Goal: Find specific page/section: Find specific page/section

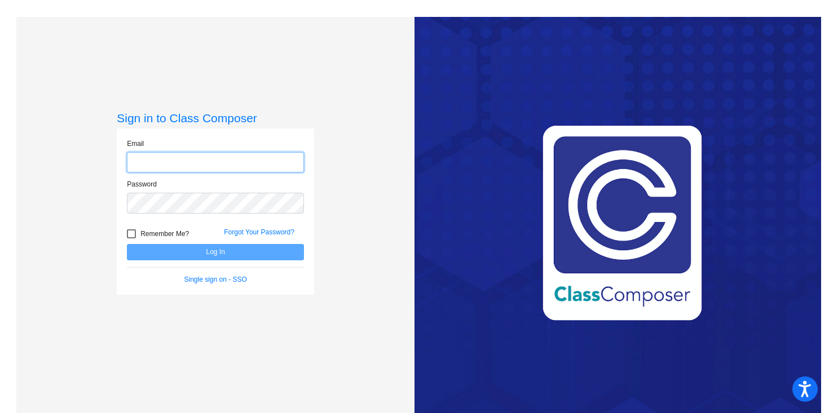
type input "[EMAIL_ADDRESS][DOMAIN_NAME]"
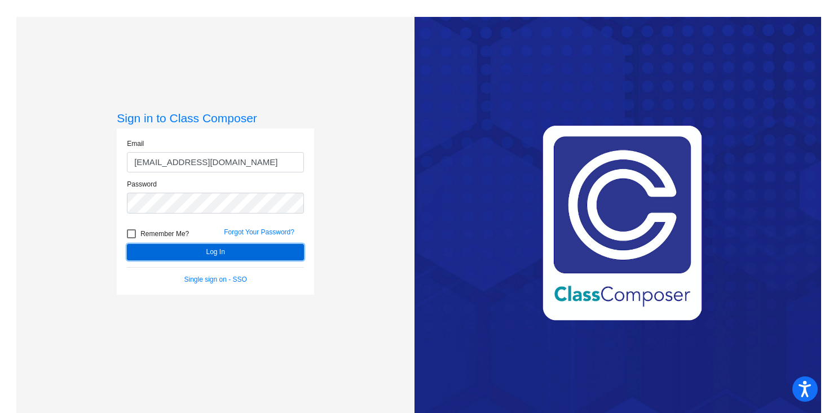
click at [192, 252] on button "Log In" at bounding box center [215, 252] width 177 height 16
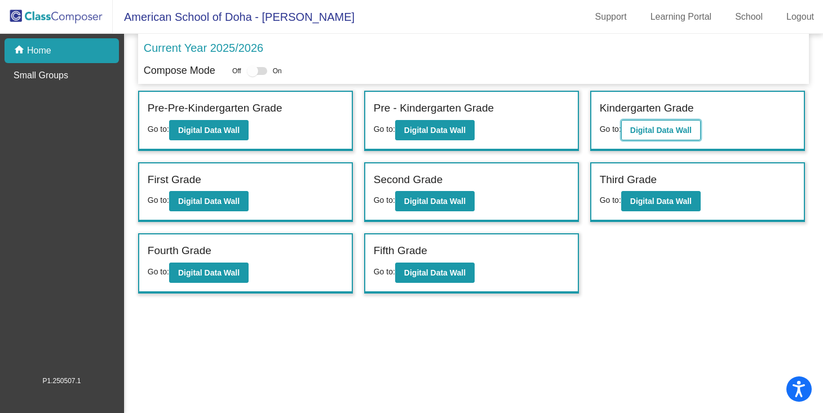
click at [665, 132] on b "Digital Data Wall" at bounding box center [660, 130] width 61 height 9
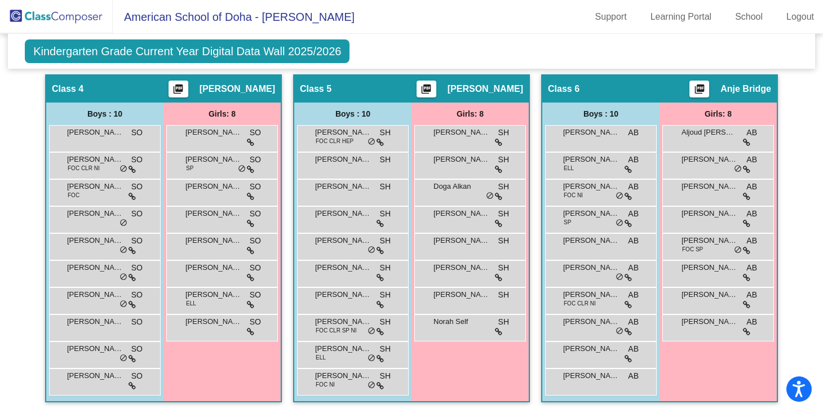
click at [0, 0] on div "Girls: 8 [PERSON_NAME] SH lock do_not_disturb_alt [PERSON_NAME] lock do_not_dis…" at bounding box center [0, 0] width 0 height 0
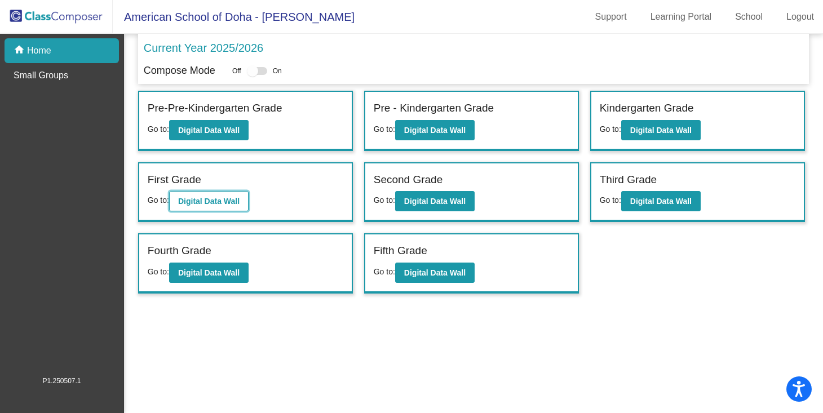
click at [204, 202] on b "Digital Data Wall" at bounding box center [208, 201] width 61 height 9
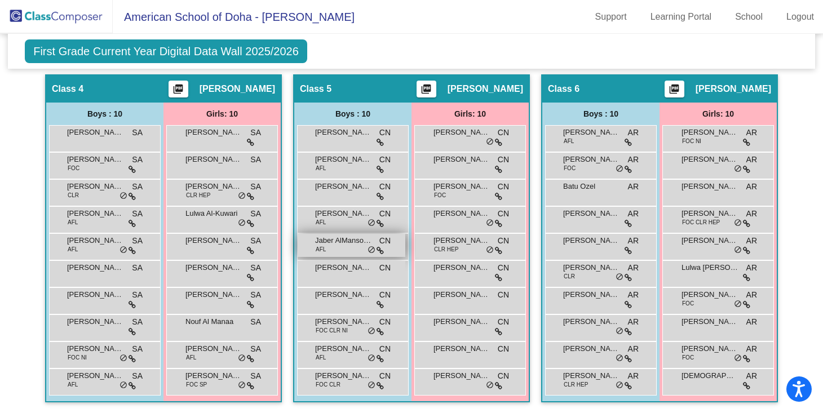
click at [351, 248] on div "Jaber AlMansouri AFL CN lock do_not_disturb_alt" at bounding box center [352, 245] width 108 height 23
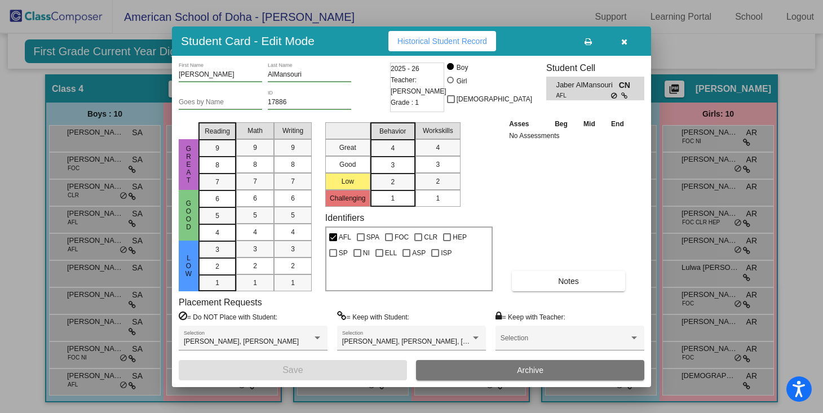
click at [625, 41] on icon "button" at bounding box center [624, 42] width 6 height 8
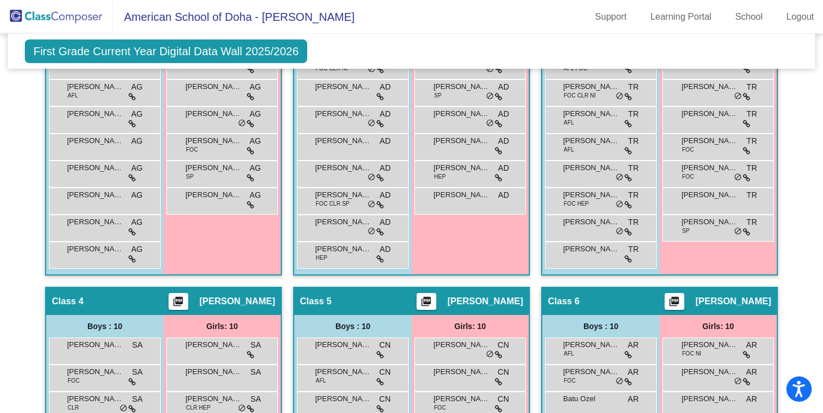
scroll to position [615, 0]
